Goal: Information Seeking & Learning: Learn about a topic

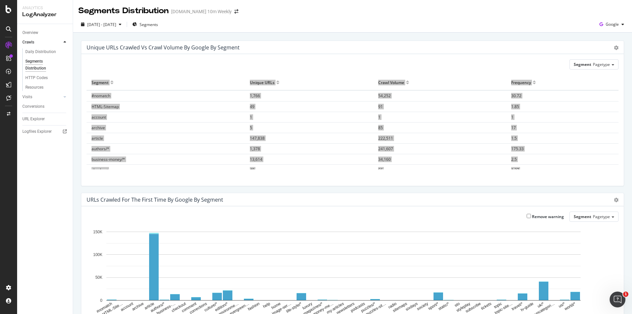
scroll to position [397, 0]
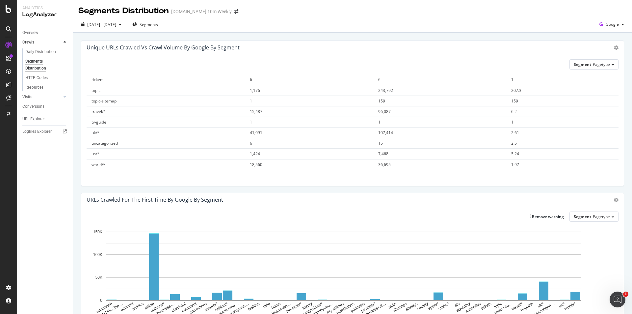
click at [278, 46] on div "Unique URLs Crawled vs Crawl Volume by google by Segment" at bounding box center [346, 47] width 518 height 7
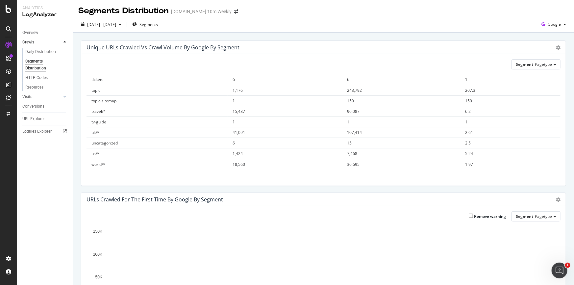
scroll to position [395, 0]
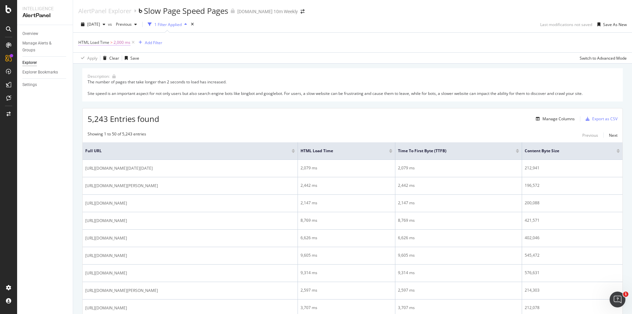
click at [91, 43] on span "HTML Load Time" at bounding box center [93, 43] width 31 height 6
click at [200, 46] on div "HTML Load Time > 2,000 ms Add Filter" at bounding box center [352, 43] width 548 height 20
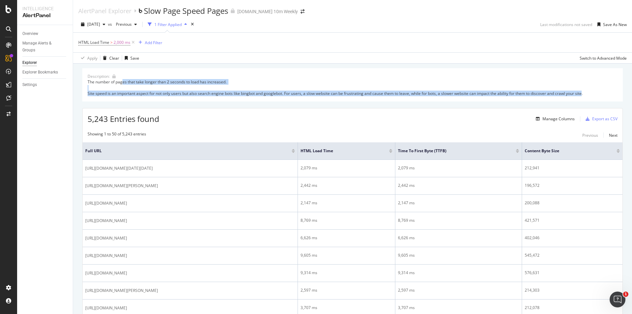
drag, startPoint x: 151, startPoint y: 83, endPoint x: 585, endPoint y: 94, distance: 433.4
click at [585, 94] on div "The number of pages that take longer than 2 seconds to load has increased. Site…" at bounding box center [353, 87] width 530 height 17
click at [543, 120] on div "Manage Columns" at bounding box center [559, 119] width 32 height 6
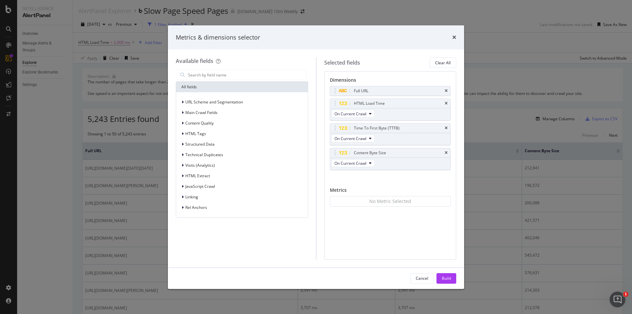
drag, startPoint x: 453, startPoint y: 37, endPoint x: 535, endPoint y: 125, distance: 120.9
click at [453, 37] on icon "times" at bounding box center [454, 37] width 4 height 5
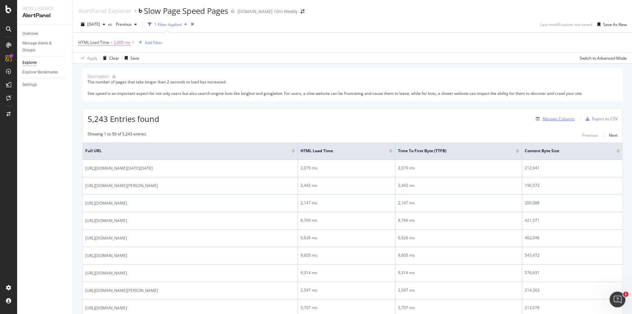
click at [536, 118] on icon "button" at bounding box center [538, 119] width 4 height 4
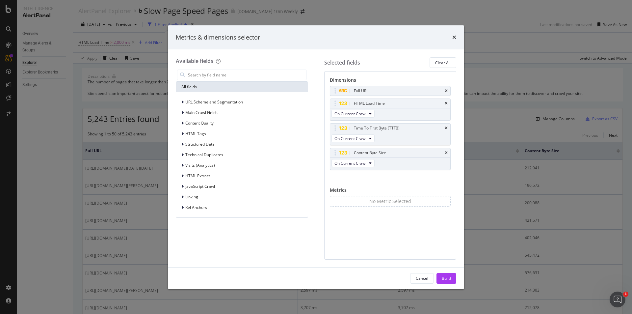
click at [458, 37] on div "Metrics & dimensions selector" at bounding box center [316, 37] width 296 height 24
click at [453, 37] on icon "times" at bounding box center [454, 37] width 4 height 5
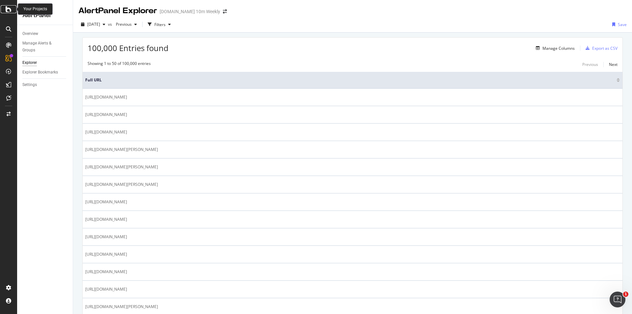
click at [6, 10] on icon at bounding box center [9, 9] width 6 height 8
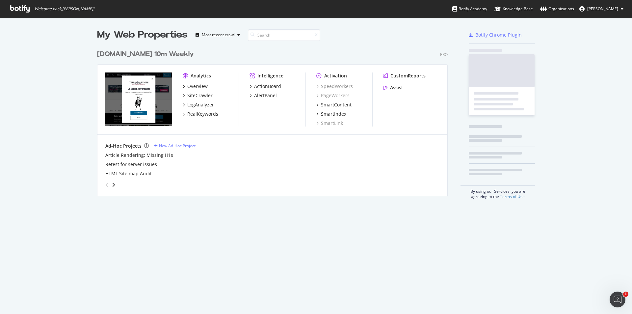
scroll to position [309, 622]
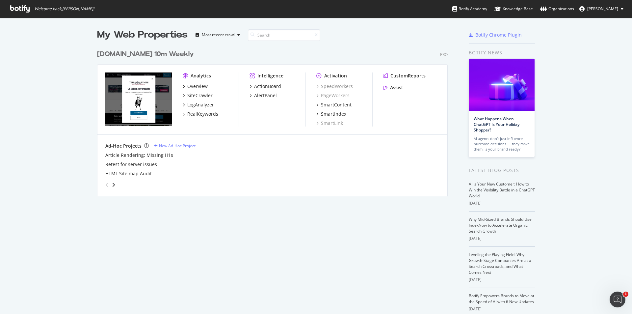
click at [138, 79] on img "grid" at bounding box center [138, 98] width 67 height 53
click at [191, 77] on div "Analytics" at bounding box center [201, 75] width 20 height 7
click at [153, 98] on img "grid" at bounding box center [138, 98] width 67 height 53
click at [188, 86] on div "Overview" at bounding box center [197, 86] width 20 height 7
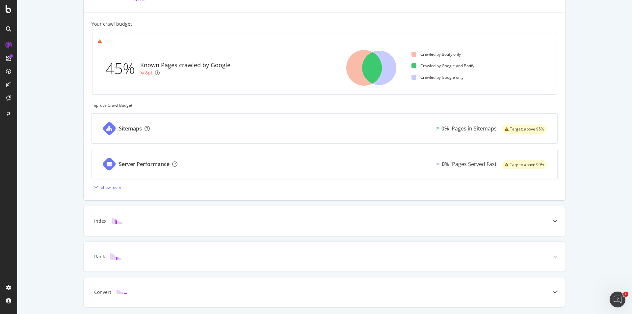
scroll to position [165, 0]
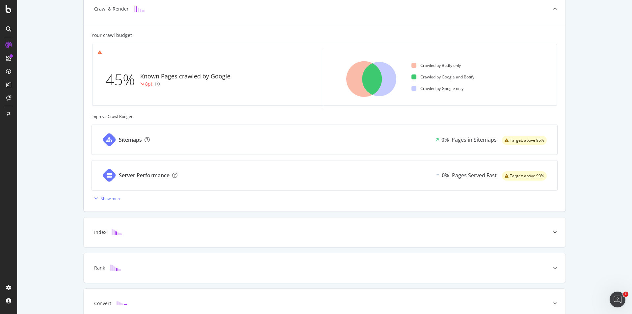
click at [134, 177] on div "Server Performance" at bounding box center [144, 176] width 51 height 8
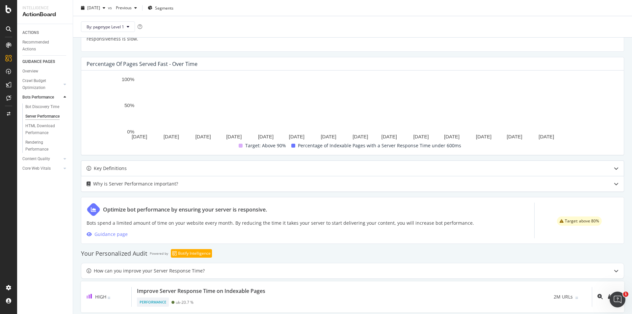
scroll to position [176, 0]
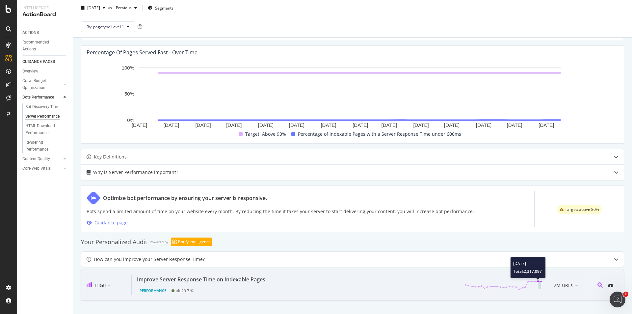
drag, startPoint x: 526, startPoint y: 289, endPoint x: 533, endPoint y: 286, distance: 7.8
click at [533, 286] on g at bounding box center [503, 285] width 75 height 8
click at [598, 285] on icon "magnifying-glass-plus" at bounding box center [600, 284] width 5 height 5
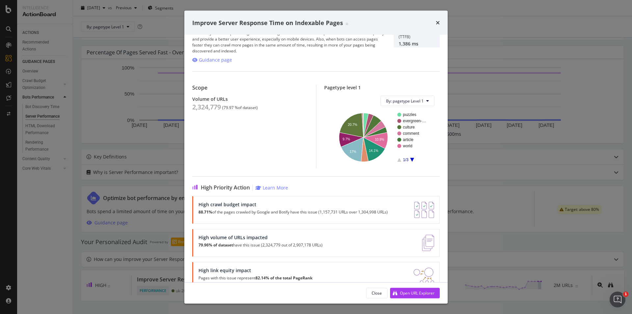
scroll to position [34, 0]
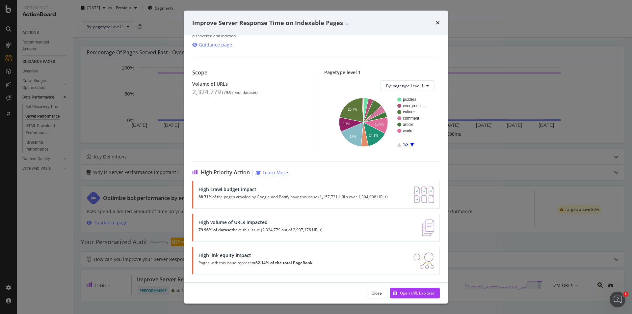
click at [208, 45] on div "Guidance page" at bounding box center [215, 44] width 33 height 7
drag, startPoint x: 201, startPoint y: 230, endPoint x: 249, endPoint y: 230, distance: 47.7
click at [249, 230] on p "79.96% of dataset have this issue (2,324,779 out of 2,907,178 URLs)" at bounding box center [261, 229] width 124 height 5
drag, startPoint x: 226, startPoint y: 24, endPoint x: 337, endPoint y: 27, distance: 111.3
click at [337, 27] on div "Improve Server Response Time on Indexable Pages" at bounding box center [315, 23] width 263 height 24
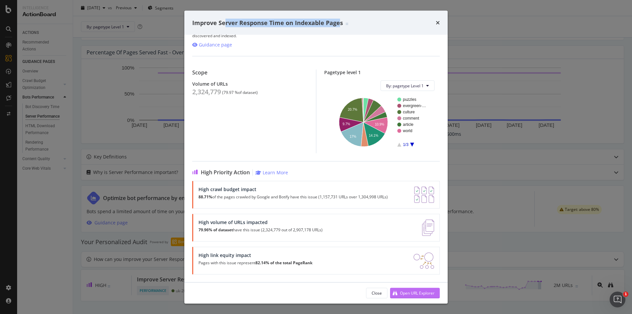
click at [411, 294] on div "Open URL Explorer" at bounding box center [417, 293] width 35 height 6
click at [438, 23] on icon "times" at bounding box center [438, 22] width 4 height 5
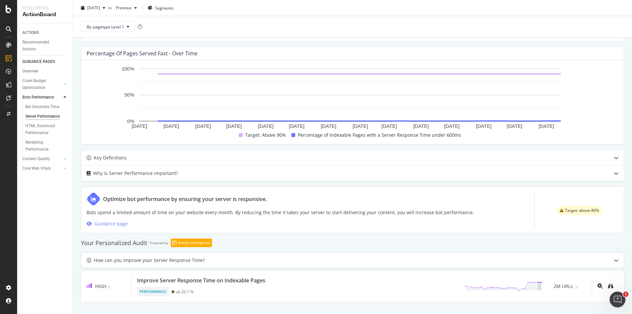
scroll to position [176, 0]
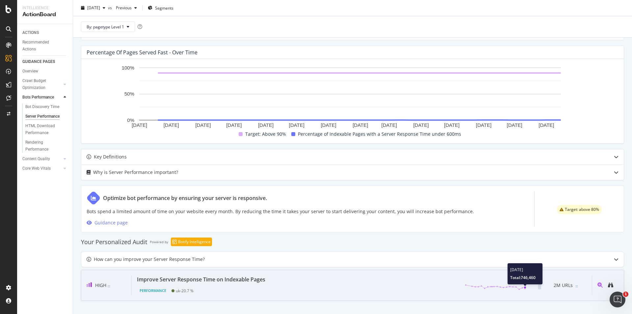
click at [524, 286] on circle at bounding box center [525, 287] width 2 height 2
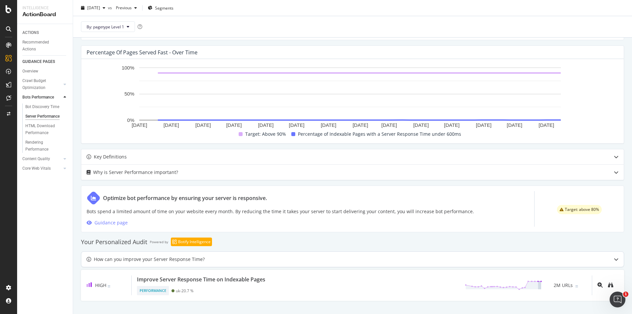
click at [131, 258] on div "How can you improve your Server Response Time?" at bounding box center [149, 259] width 111 height 8
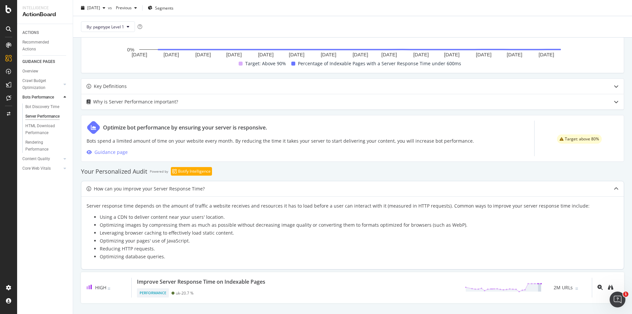
scroll to position [249, 0]
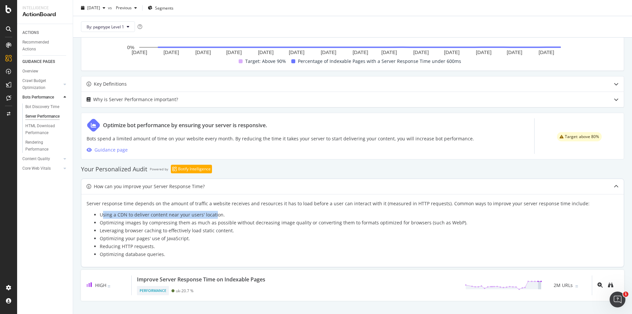
drag, startPoint x: 144, startPoint y: 214, endPoint x: 216, endPoint y: 218, distance: 72.2
click at [215, 217] on li "Using a CDN to deliver content near your users' location." at bounding box center [359, 215] width 519 height 8
drag, startPoint x: 163, startPoint y: 231, endPoint x: 219, endPoint y: 231, distance: 56.0
click at [219, 231] on li "Leveraging browser caching to effectively load static content." at bounding box center [359, 231] width 519 height 8
drag, startPoint x: 115, startPoint y: 239, endPoint x: 172, endPoint y: 239, distance: 57.0
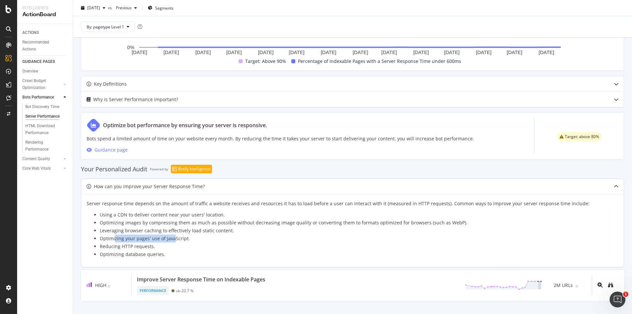
click at [172, 239] on li "Optimizing your pages' use of JavaScript." at bounding box center [359, 238] width 519 height 8
drag, startPoint x: 134, startPoint y: 246, endPoint x: 151, endPoint y: 246, distance: 17.1
click at [151, 246] on li "Reducing HTTP requests." at bounding box center [359, 246] width 519 height 8
drag, startPoint x: 111, startPoint y: 254, endPoint x: 160, endPoint y: 255, distance: 49.1
click at [160, 255] on li "Optimizing database queries." at bounding box center [359, 254] width 519 height 8
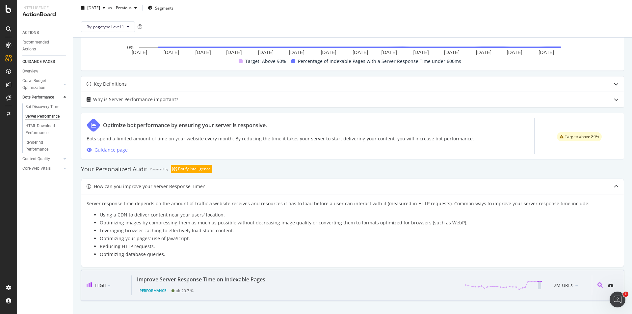
click at [179, 291] on div "uk - 20.7 %" at bounding box center [185, 290] width 18 height 5
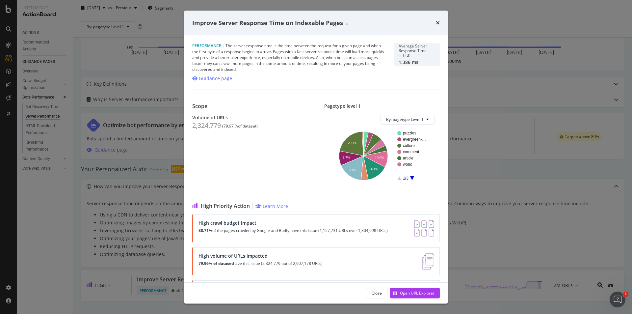
click at [440, 24] on div "Improve Server Response Time on Indexable Pages" at bounding box center [315, 23] width 263 height 24
click at [439, 22] on icon "times" at bounding box center [438, 22] width 4 height 5
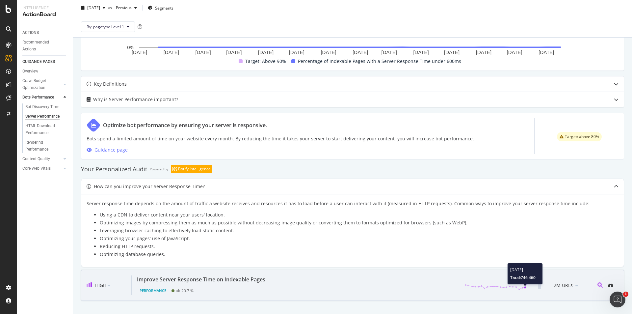
click at [524, 287] on circle at bounding box center [525, 287] width 2 height 2
click at [564, 286] on span "2M URLs" at bounding box center [563, 285] width 19 height 8
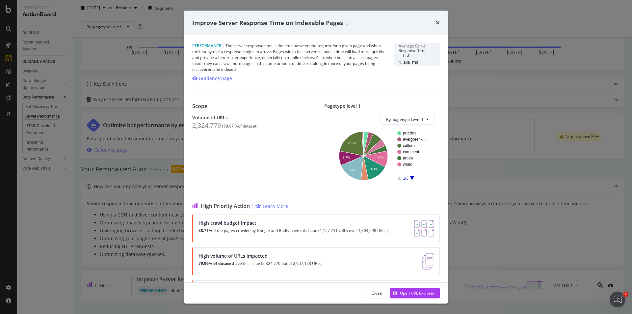
scroll to position [34, 0]
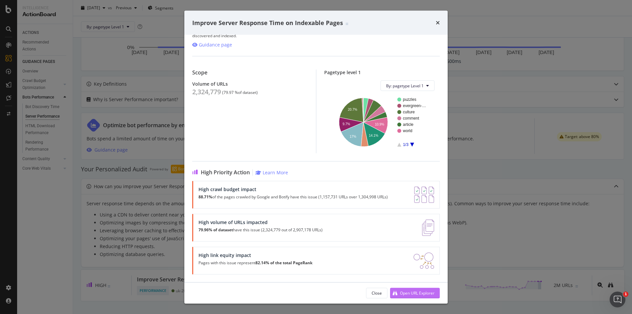
click at [407, 292] on div "Open URL Explorer" at bounding box center [417, 293] width 35 height 6
click at [476, 182] on div "Improve Server Response Time on Indexable Pages Performance | The server respon…" at bounding box center [316, 157] width 632 height 314
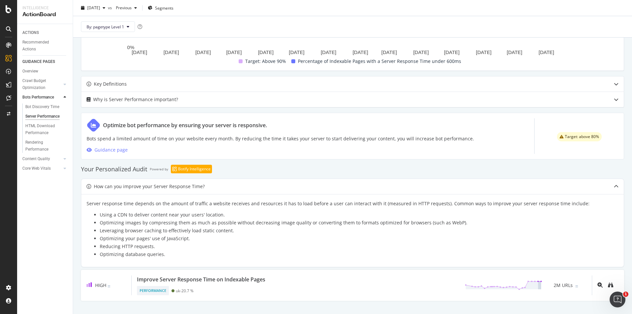
click at [501, 192] on div "How can you improve your Server Response Time?" at bounding box center [352, 186] width 543 height 15
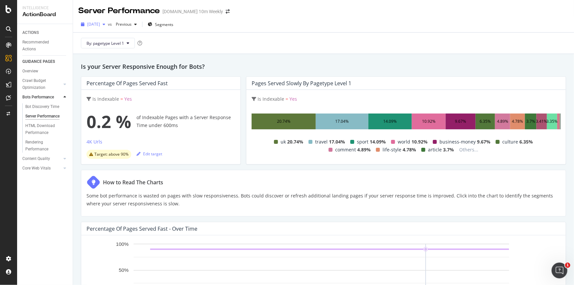
click at [100, 25] on span "[DATE]" at bounding box center [93, 24] width 13 height 6
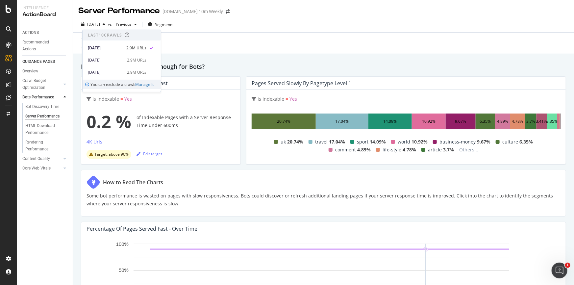
click at [234, 34] on div "By: pagetype Level 1" at bounding box center [323, 43] width 491 height 21
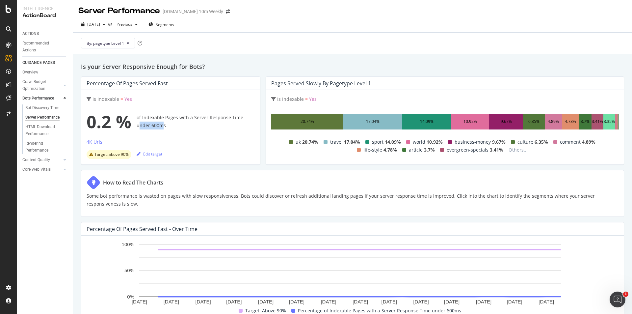
drag, startPoint x: 138, startPoint y: 126, endPoint x: 163, endPoint y: 127, distance: 25.4
click at [163, 127] on div "0.2 % of Indexable Pages with a Server Response Time under 600ms" at bounding box center [171, 121] width 168 height 26
click at [151, 126] on div "0.2 % of Indexable Pages with a Server Response Time under 600ms" at bounding box center [171, 121] width 168 height 26
drag, startPoint x: 272, startPoint y: 83, endPoint x: 363, endPoint y: 86, distance: 90.9
click at [363, 86] on div "Pages Served Slowly by pagetype Level 1" at bounding box center [321, 83] width 100 height 7
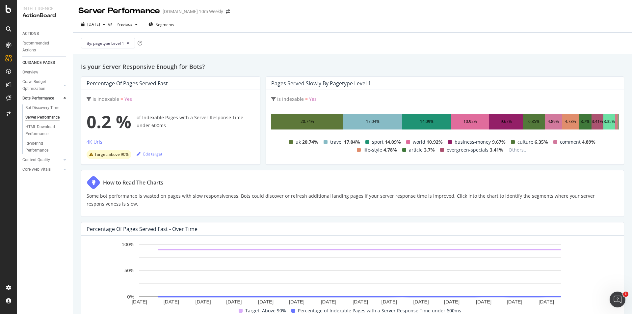
click at [121, 84] on div "Percentage of Pages Served Fast" at bounding box center [127, 83] width 81 height 7
click at [162, 84] on div "Percentage of Pages Served Fast" at bounding box center [127, 83] width 81 height 7
drag, startPoint x: 172, startPoint y: 85, endPoint x: 85, endPoint y: 85, distance: 86.3
click at [85, 85] on div "Percentage of Pages Served Fast" at bounding box center [170, 83] width 179 height 13
click at [105, 26] on icon "button" at bounding box center [104, 24] width 3 height 4
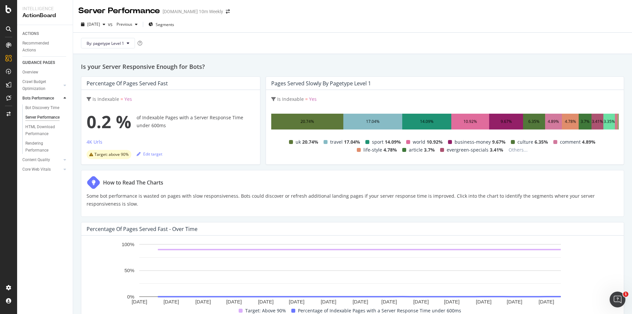
click at [252, 40] on div "By: pagetype Level 1" at bounding box center [352, 43] width 548 height 21
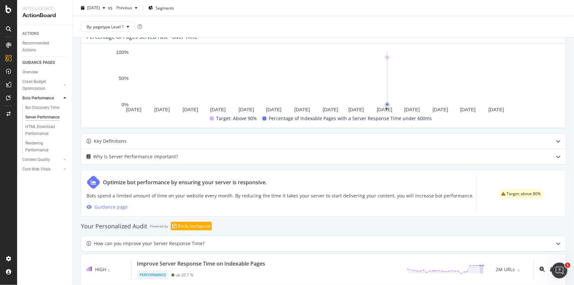
scroll to position [204, 0]
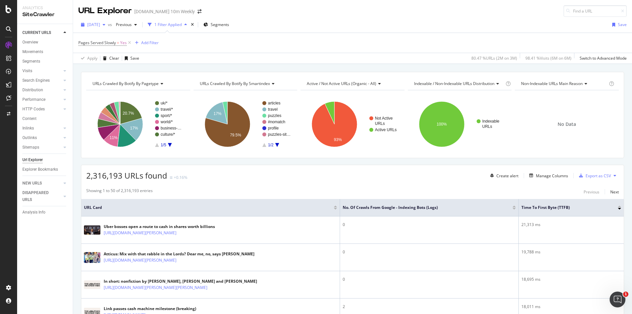
click at [100, 24] on span "[DATE]" at bounding box center [93, 25] width 13 height 6
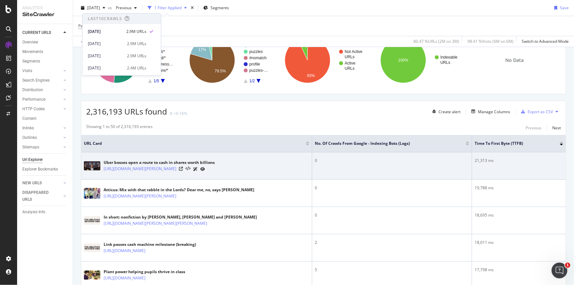
scroll to position [60, 0]
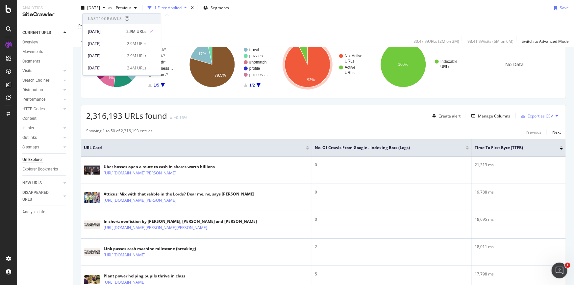
click at [211, 130] on div "Showing 1 to 50 of 2,316,193 entries Previous Next" at bounding box center [323, 132] width 485 height 8
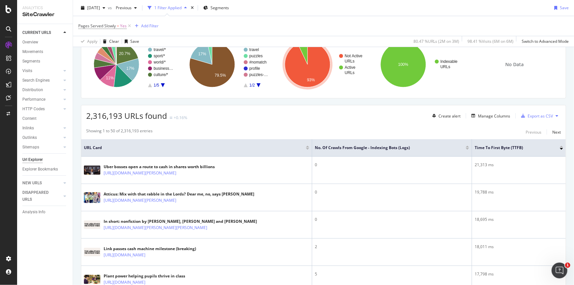
scroll to position [0, 0]
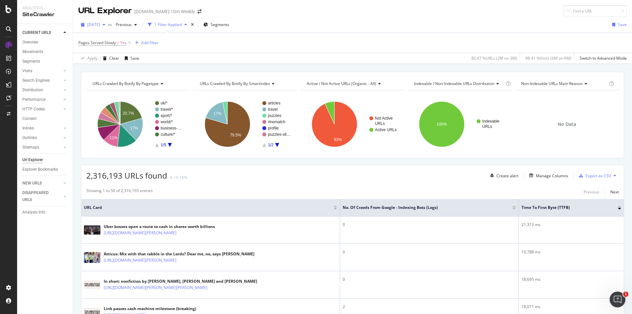
click at [105, 24] on icon "button" at bounding box center [104, 25] width 3 height 4
click at [100, 25] on span "[DATE]" at bounding box center [93, 25] width 13 height 6
click at [105, 28] on div "[DATE]" at bounding box center [93, 25] width 30 height 10
click at [129, 24] on span "Previous" at bounding box center [122, 25] width 18 height 6
click at [105, 24] on icon "button" at bounding box center [104, 25] width 3 height 4
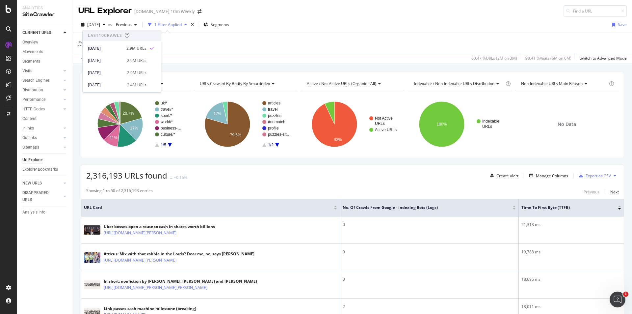
click at [146, 7] on div "URL Explorer TheTimes.com 10m Weekly" at bounding box center [143, 11] width 130 height 12
click at [100, 23] on span "[DATE]" at bounding box center [93, 25] width 13 height 6
click at [226, 24] on span "Segments" at bounding box center [220, 25] width 18 height 6
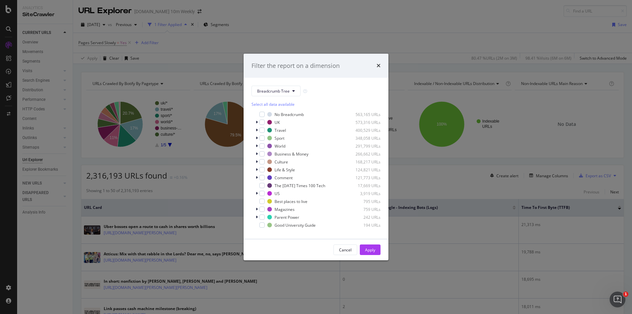
click at [381, 64] on div "Filter the report on a dimension" at bounding box center [316, 66] width 145 height 24
click at [379, 65] on icon "times" at bounding box center [379, 65] width 4 height 5
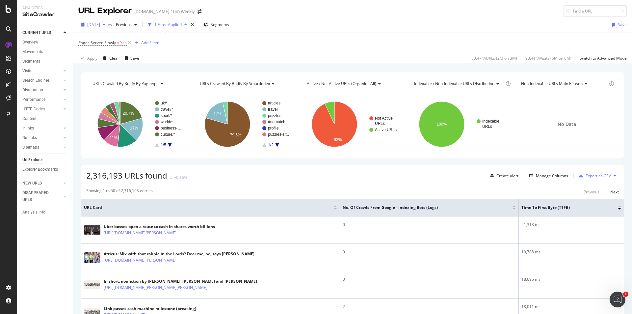
click at [97, 23] on span "[DATE]" at bounding box center [93, 25] width 13 height 6
click at [100, 22] on span "[DATE]" at bounding box center [93, 25] width 13 height 6
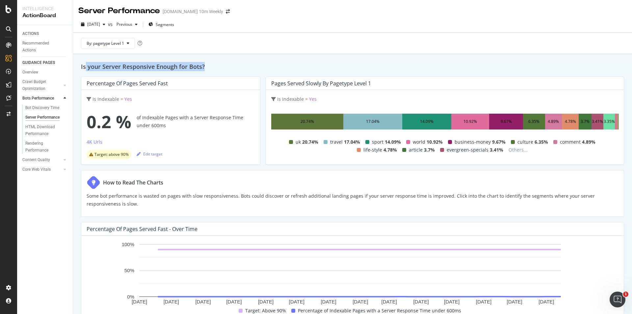
drag, startPoint x: 96, startPoint y: 68, endPoint x: 204, endPoint y: 69, distance: 108.3
click at [204, 69] on h2 "Is your Server Responsive Enough for Bots?" at bounding box center [352, 66] width 543 height 9
drag, startPoint x: 138, startPoint y: 84, endPoint x: 170, endPoint y: 85, distance: 32.3
click at [170, 85] on div "Percentage of Pages Served Fast" at bounding box center [169, 83] width 165 height 7
drag, startPoint x: 142, startPoint y: 229, endPoint x: 199, endPoint y: 229, distance: 57.0
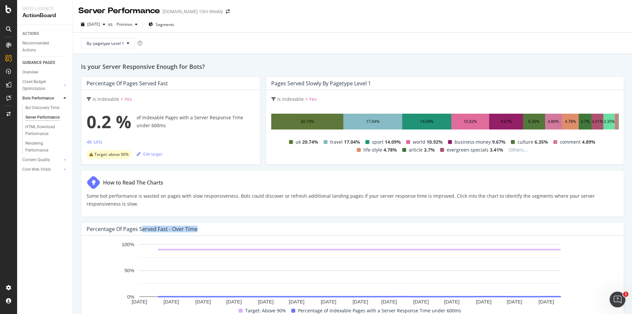
click at [199, 229] on div "Percentage of Pages Served Fast - Over Time" at bounding box center [351, 229] width 529 height 7
drag, startPoint x: 321, startPoint y: 85, endPoint x: 351, endPoint y: 85, distance: 30.0
click at [351, 85] on div "Pages Served Slowly by pagetype Level 1" at bounding box center [321, 83] width 100 height 7
click at [296, 84] on div "Pages Served Slowly by pagetype Level 1" at bounding box center [321, 83] width 100 height 7
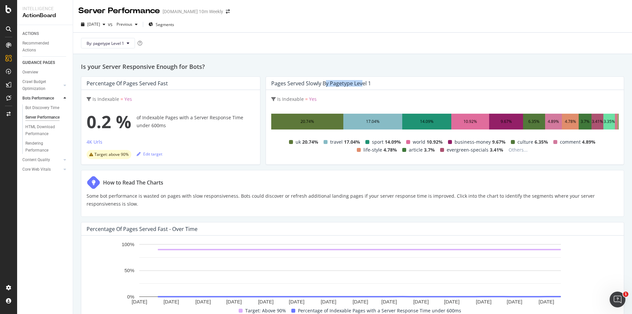
drag, startPoint x: 323, startPoint y: 85, endPoint x: 361, endPoint y: 85, distance: 38.5
click at [361, 85] on div "Pages Served Slowly by pagetype Level 1" at bounding box center [321, 83] width 100 height 7
